Goal: Find specific page/section: Find specific page/section

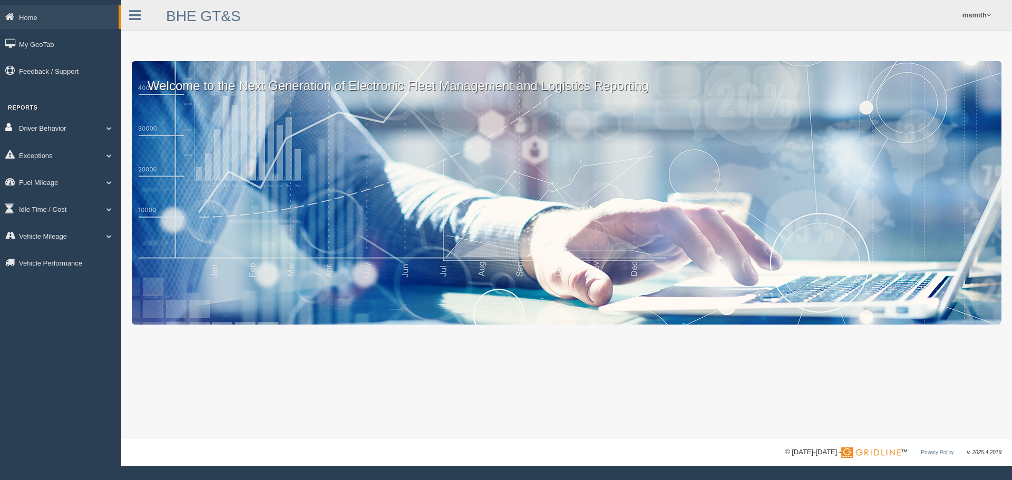
click at [55, 126] on link "Driver Behavior" at bounding box center [60, 128] width 121 height 24
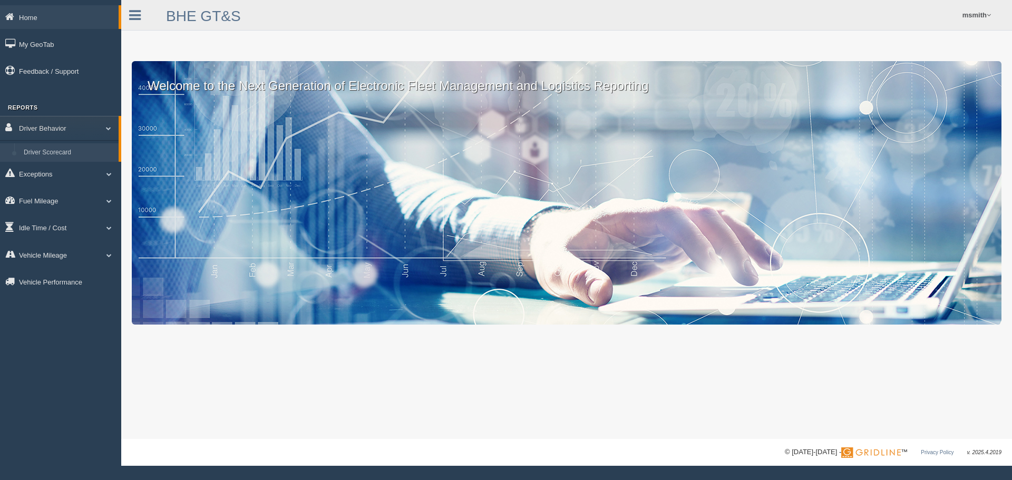
click at [54, 151] on link "Driver Scorecard" at bounding box center [69, 152] width 100 height 19
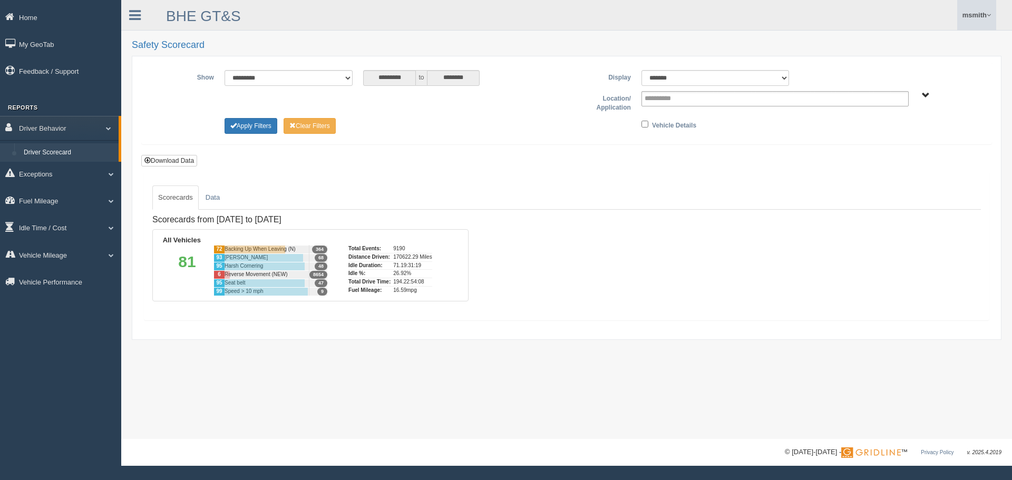
click at [969, 25] on link "msmith" at bounding box center [976, 15] width 39 height 30
click at [906, 65] on link "Log Off" at bounding box center [938, 63] width 115 height 22
